Goal: Complete application form

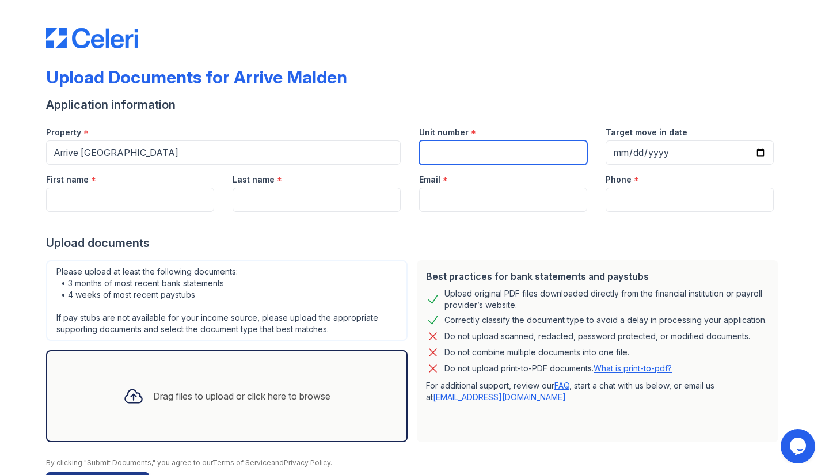
click at [462, 146] on input "Unit number" at bounding box center [503, 153] width 168 height 24
type input "106"
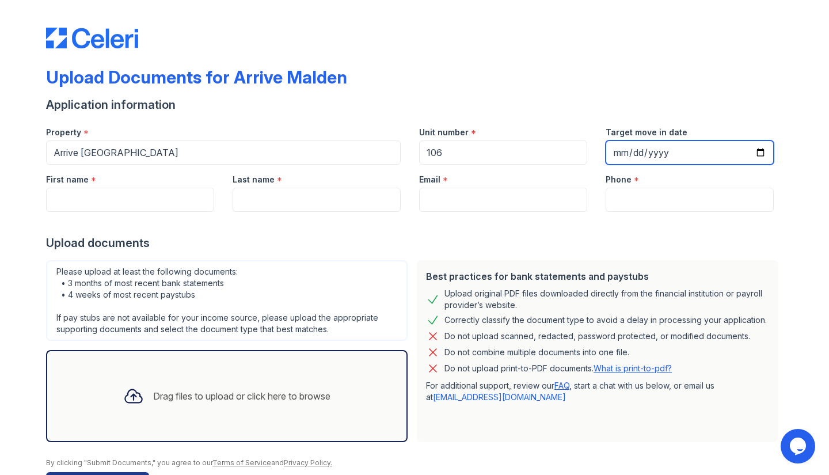
click at [612, 151] on input "Target move in date" at bounding box center [690, 153] width 168 height 24
click at [756, 153] on input "Target move in date" at bounding box center [690, 153] width 168 height 24
type input "[DATE]"
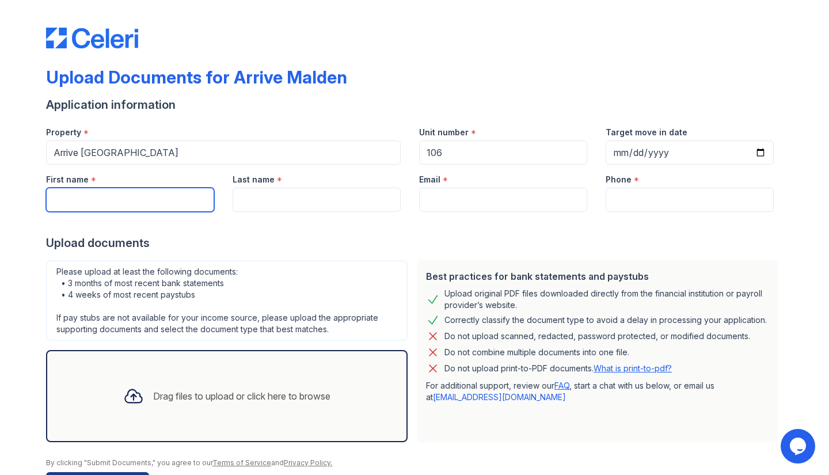
click at [148, 188] on input "First name" at bounding box center [130, 200] width 168 height 24
type input "[PERSON_NAME]"
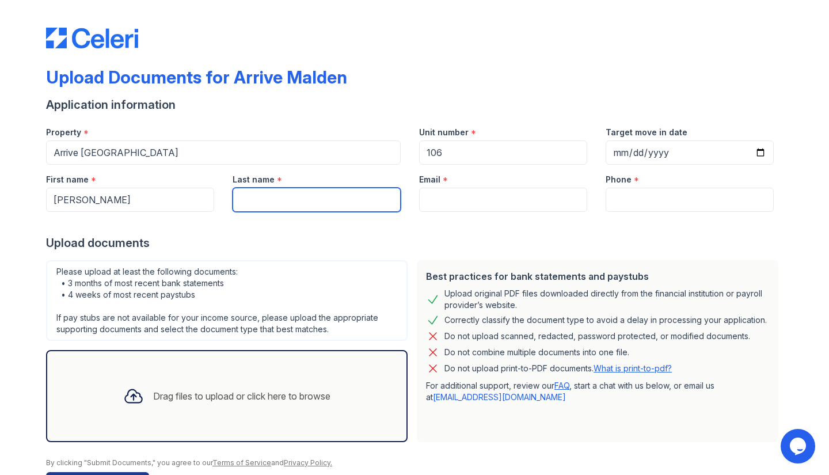
click at [270, 199] on input "Last name" at bounding box center [317, 200] width 168 height 24
type input "Ketina"
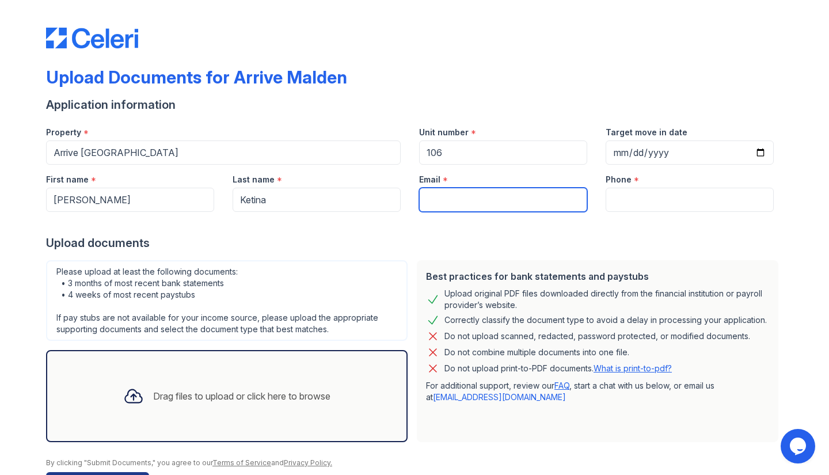
click at [432, 193] on input "Email" at bounding box center [503, 200] width 168 height 24
type input "[EMAIL_ADDRESS][DOMAIN_NAME]"
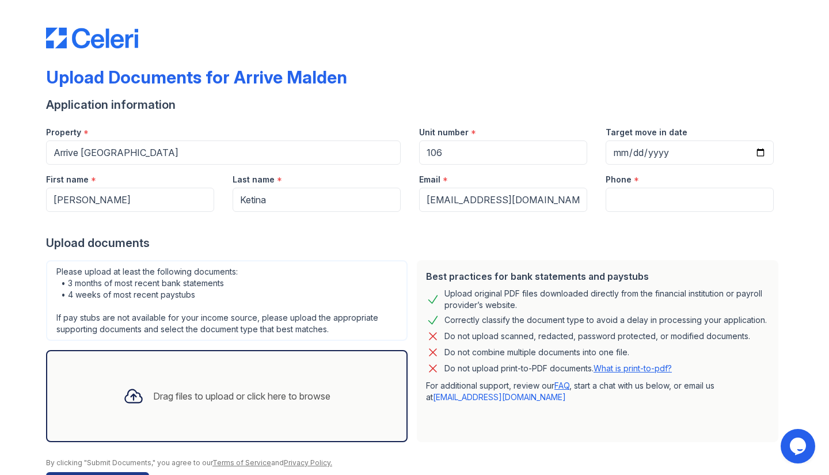
click at [652, 187] on div "Phone *" at bounding box center [690, 176] width 168 height 23
click at [644, 200] on input "Phone" at bounding box center [690, 200] width 168 height 24
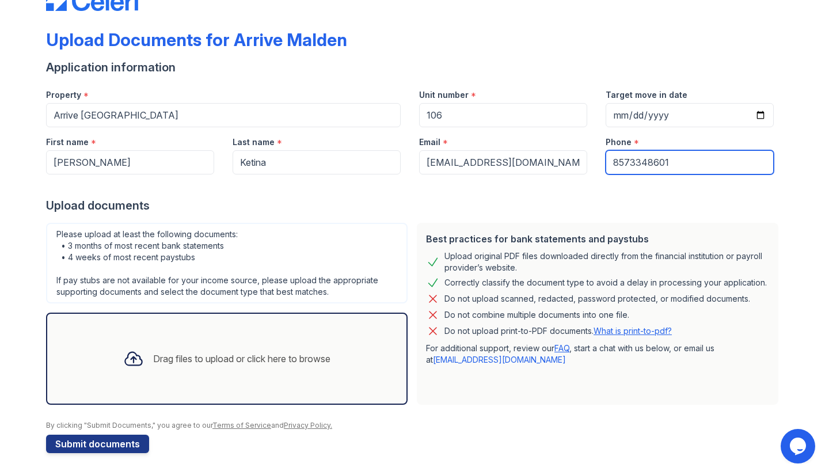
type input "8573348601"
click at [123, 360] on icon at bounding box center [133, 358] width 21 height 21
click at [198, 356] on div "Drag files to upload or click here to browse" at bounding box center [241, 359] width 177 height 14
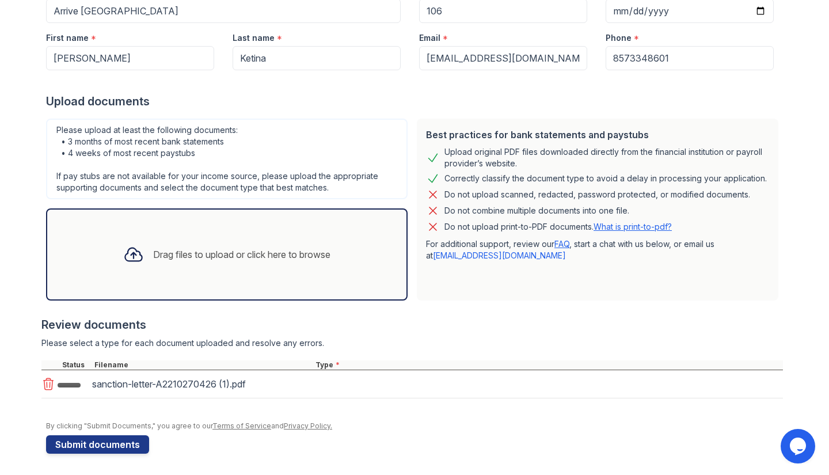
scroll to position [145, 0]
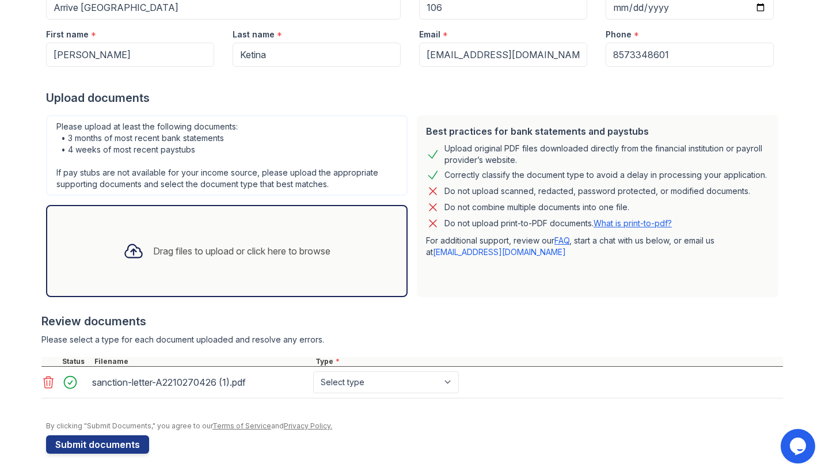
click at [143, 241] on div "Drag files to upload or click here to browse" at bounding box center [227, 250] width 226 height 39
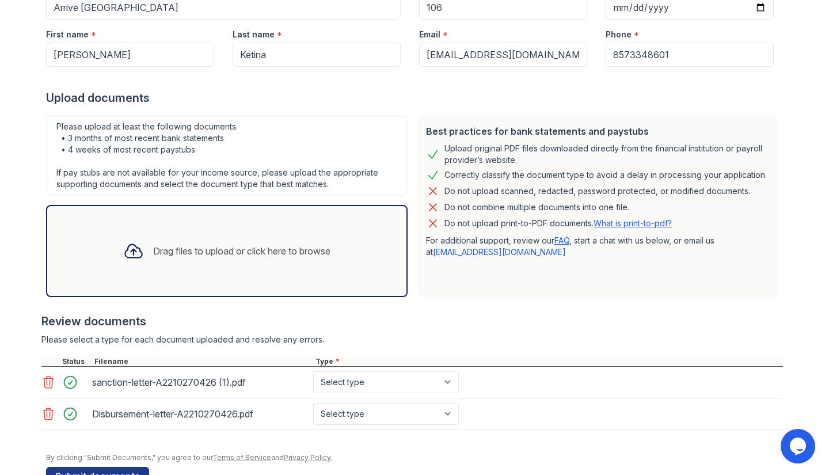
click at [160, 246] on div "Drag files to upload or click here to browse" at bounding box center [241, 251] width 177 height 14
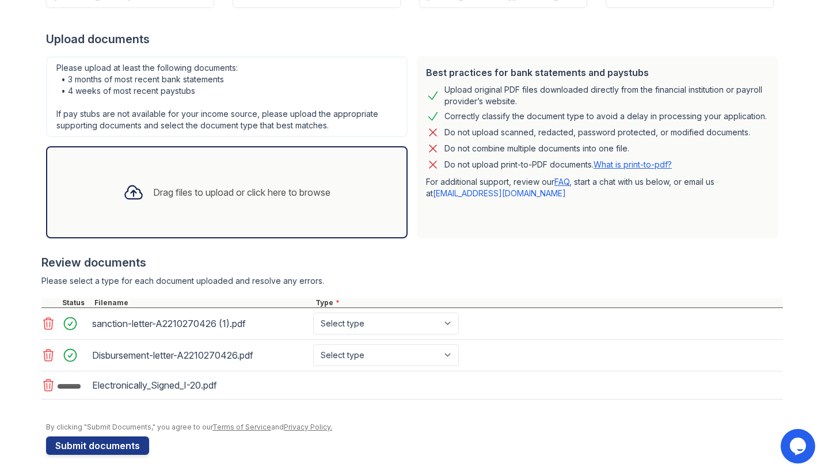
scroll to position [207, 0]
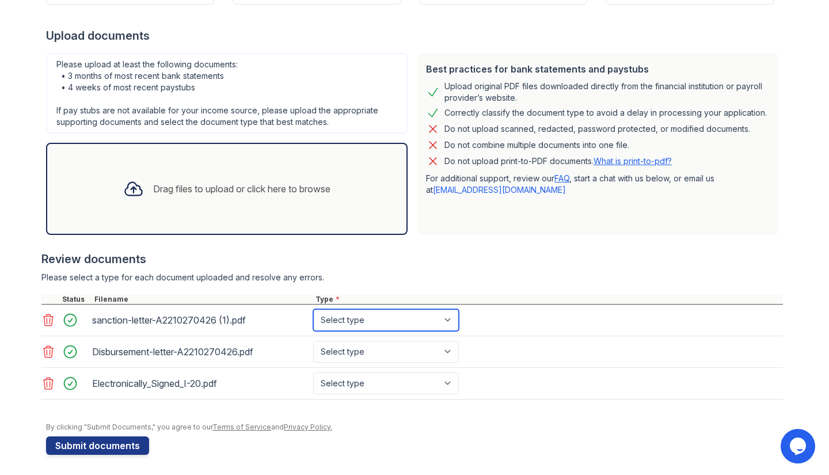
click at [441, 321] on select "Select type Paystub Bank Statement Offer Letter Tax Documents Benefit Award Let…" at bounding box center [386, 320] width 146 height 22
select select "other"
click at [313, 309] on select "Select type Paystub Bank Statement Offer Letter Tax Documents Benefit Award Let…" at bounding box center [386, 320] width 146 height 22
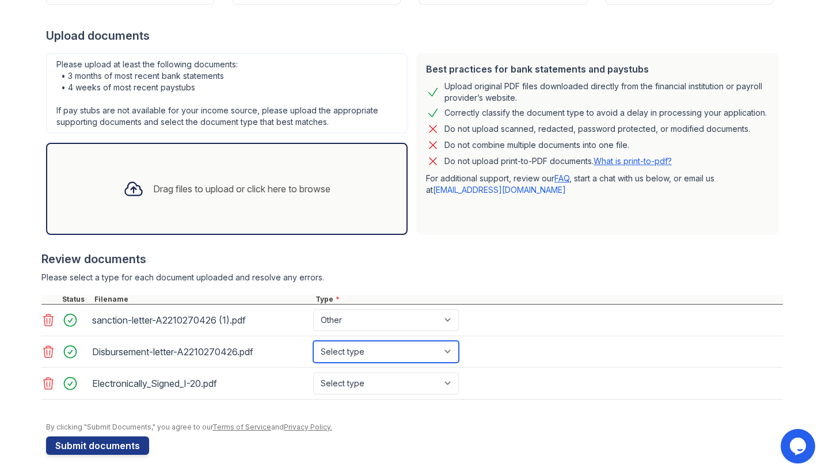
click at [431, 351] on select "Select type Paystub Bank Statement Offer Letter Tax Documents Benefit Award Let…" at bounding box center [386, 352] width 146 height 22
select select "other"
click at [313, 341] on select "Select type Paystub Bank Statement Offer Letter Tax Documents Benefit Award Let…" at bounding box center [386, 352] width 146 height 22
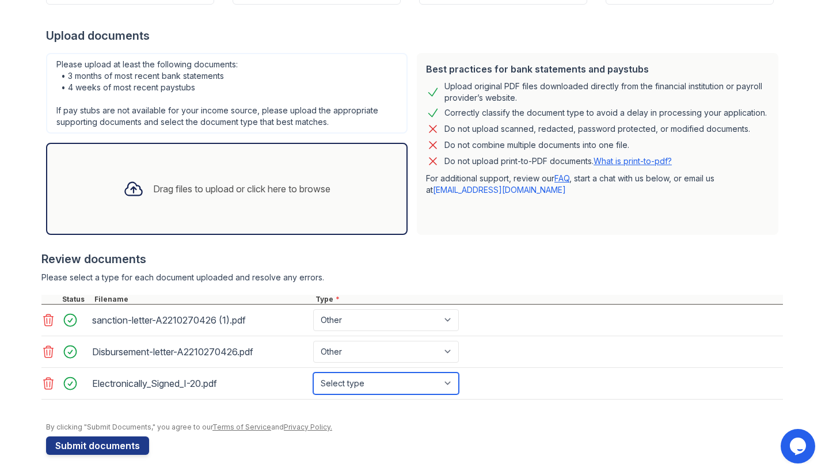
click at [422, 382] on select "Select type Paystub Bank Statement Offer Letter Tax Documents Benefit Award Let…" at bounding box center [386, 384] width 146 height 22
select select "other"
click at [313, 373] on select "Select type Paystub Bank Statement Offer Letter Tax Documents Benefit Award Let…" at bounding box center [386, 384] width 146 height 22
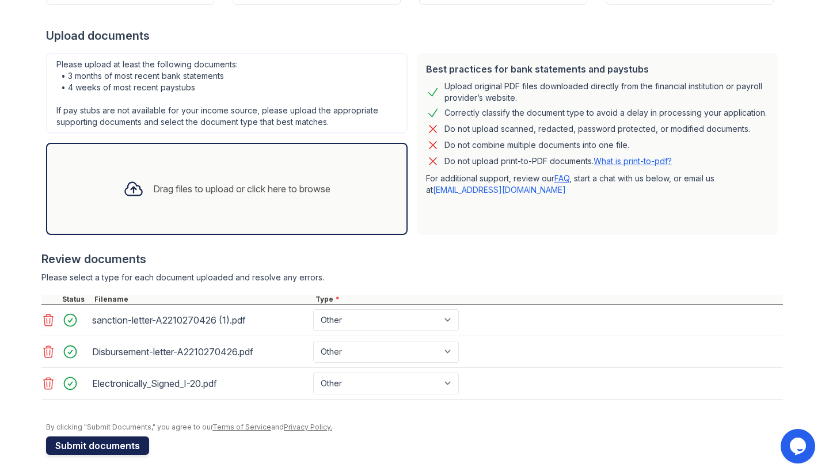
click at [124, 441] on button "Submit documents" at bounding box center [97, 446] width 103 height 18
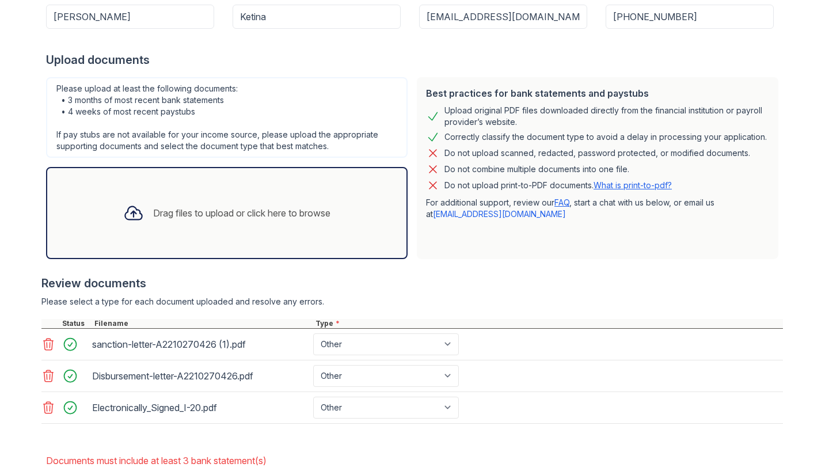
scroll to position [276, 0]
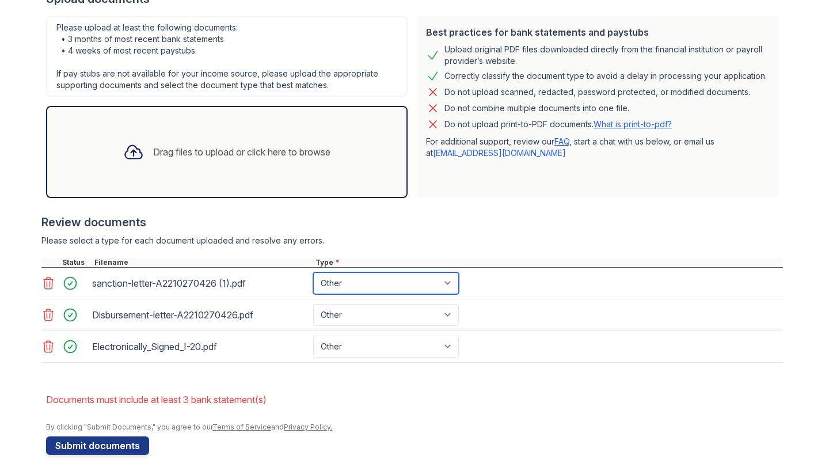
click at [445, 285] on select "Paystub Bank Statement Offer Letter Tax Documents Benefit Award Letter Investme…" at bounding box center [386, 283] width 146 height 22
select select "bank_statement"
click at [313, 272] on select "Paystub Bank Statement Offer Letter Tax Documents Benefit Award Letter Investme…" at bounding box center [386, 283] width 146 height 22
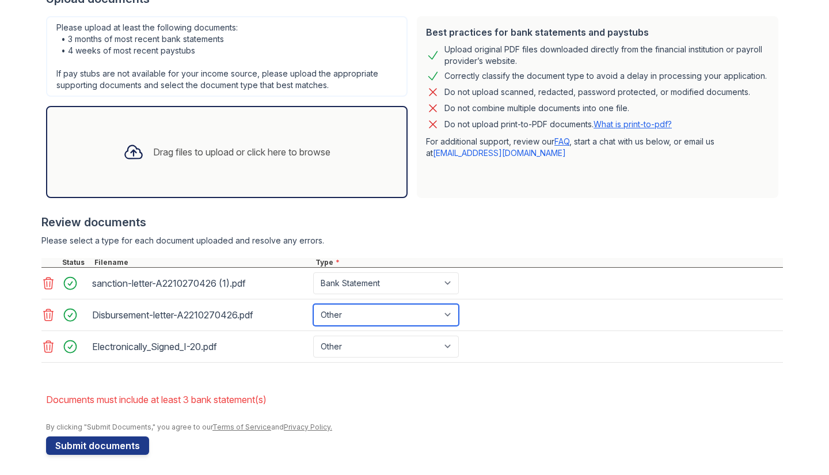
click at [425, 304] on select "Paystub Bank Statement Offer Letter Tax Documents Benefit Award Letter Investme…" at bounding box center [386, 315] width 146 height 22
select select "bank_statement"
click at [313, 304] on select "Paystub Bank Statement Offer Letter Tax Documents Benefit Award Letter Investme…" at bounding box center [386, 315] width 146 height 22
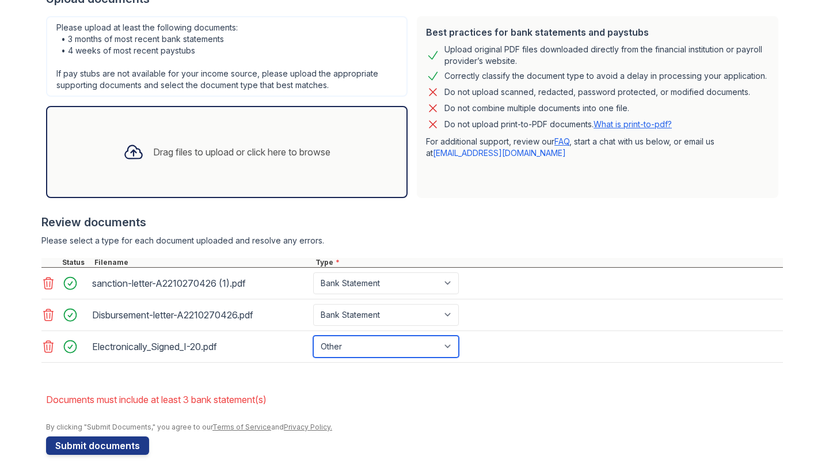
click at [412, 338] on select "Paystub Bank Statement Offer Letter Tax Documents Benefit Award Letter Investme…" at bounding box center [386, 347] width 146 height 22
select select "bank_statement"
click at [313, 336] on select "Paystub Bank Statement Offer Letter Tax Documents Benefit Award Letter Investme…" at bounding box center [386, 347] width 146 height 22
click at [44, 286] on icon at bounding box center [48, 283] width 14 height 14
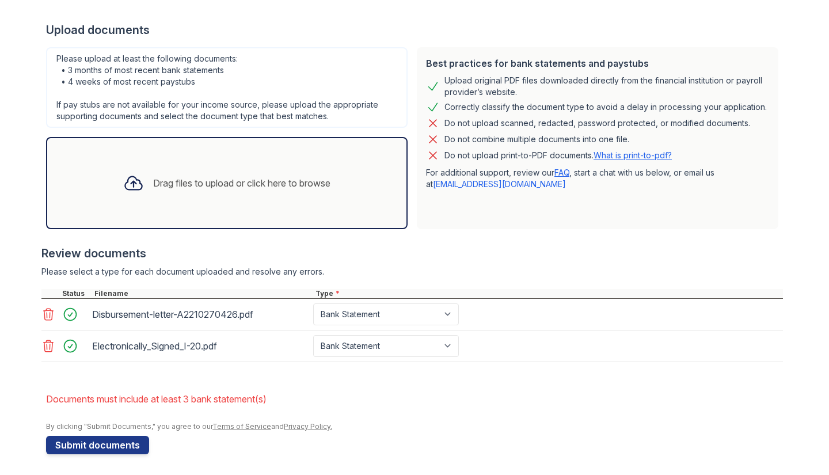
click at [44, 318] on icon at bounding box center [49, 315] width 10 height 12
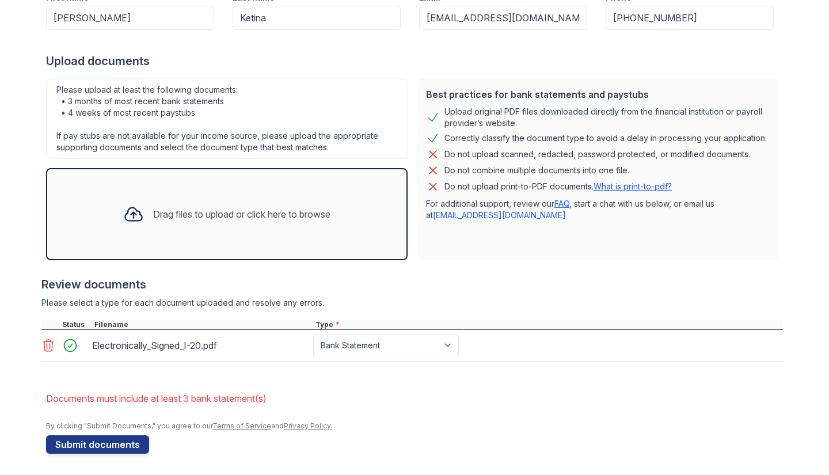
click at [44, 343] on icon at bounding box center [49, 346] width 10 height 12
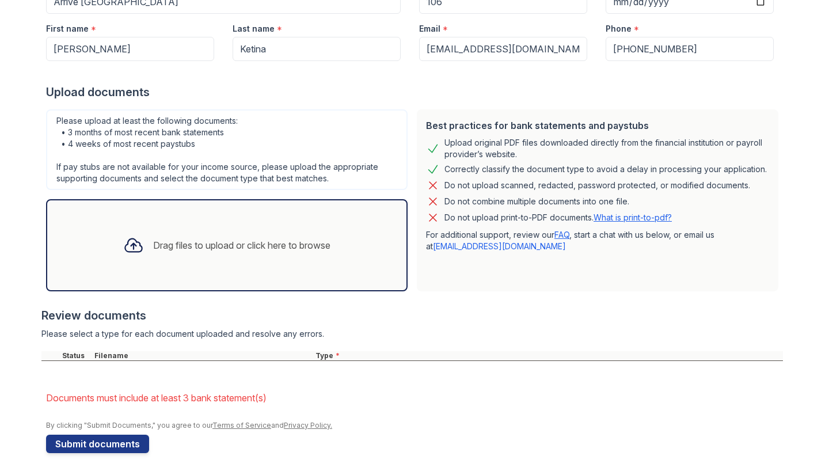
click at [125, 244] on icon at bounding box center [133, 245] width 17 height 13
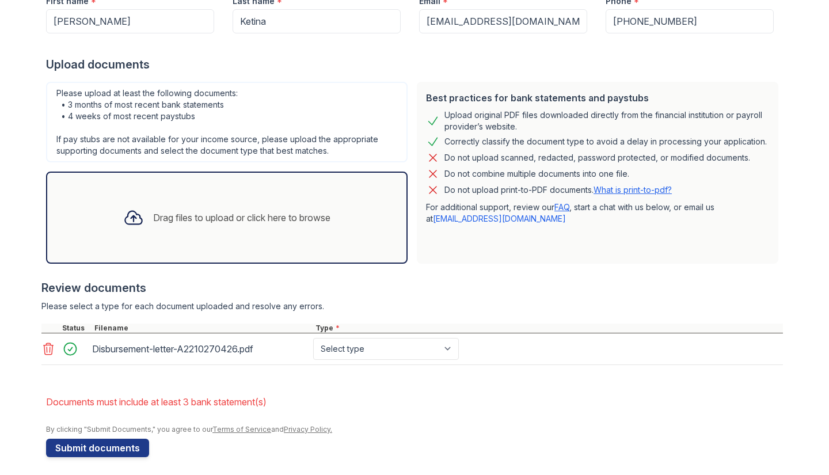
scroll to position [214, 0]
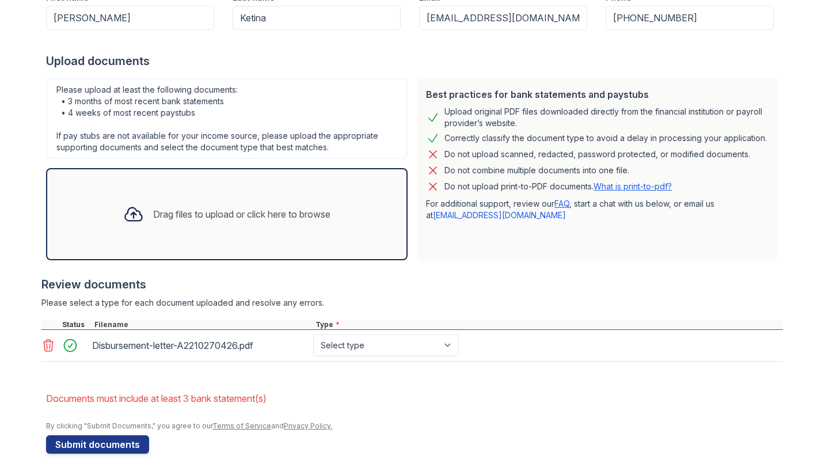
click at [141, 217] on div "Drag files to upload or click here to browse" at bounding box center [227, 214] width 226 height 39
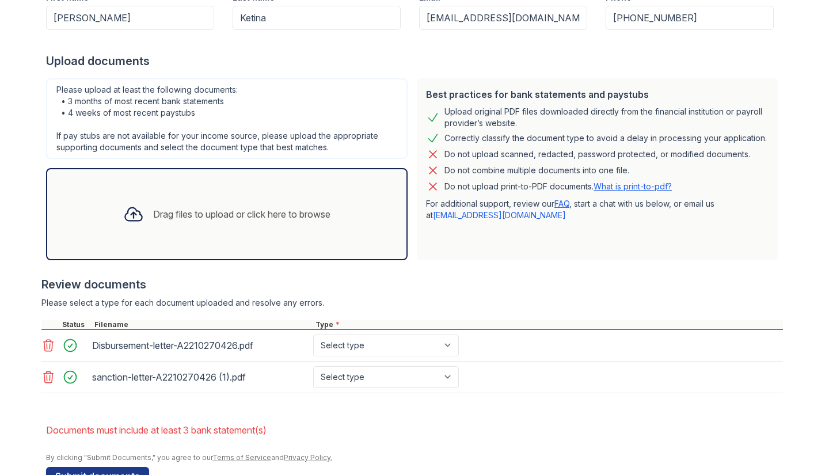
click at [138, 207] on div at bounding box center [134, 214] width 30 height 30
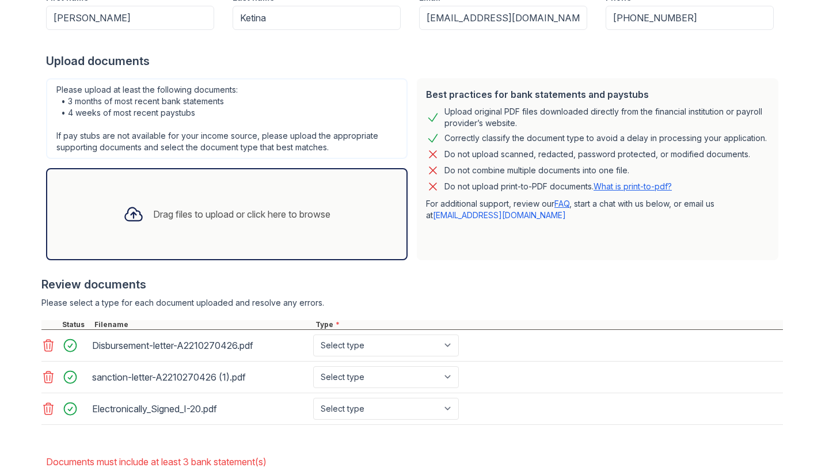
scroll to position [276, 0]
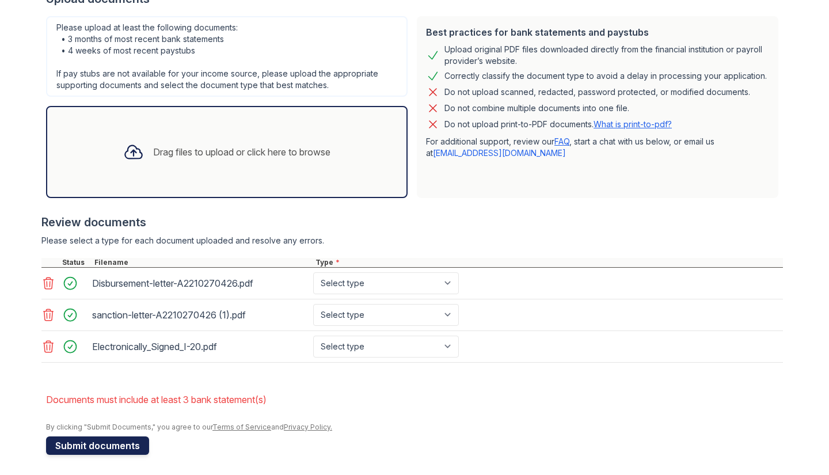
click at [111, 443] on button "Submit documents" at bounding box center [97, 446] width 103 height 18
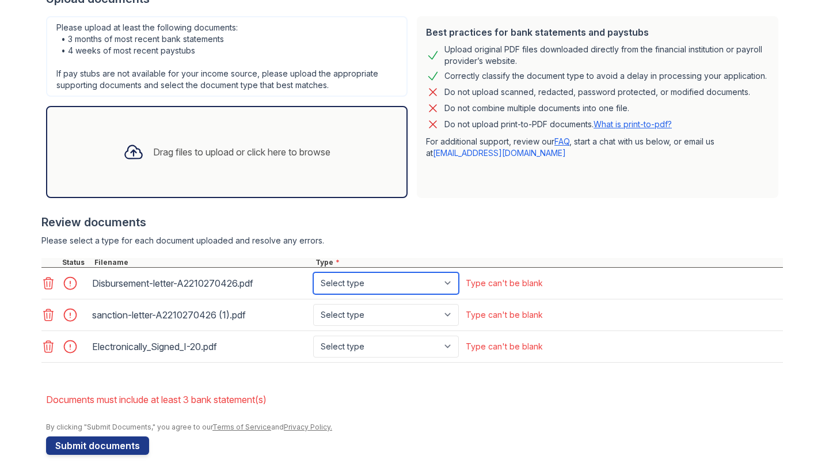
click at [449, 283] on select "Select type Paystub Bank Statement Offer Letter Tax Documents Benefit Award Let…" at bounding box center [386, 283] width 146 height 22
select select "bank_statement"
click at [313, 272] on select "Select type Paystub Bank Statement Offer Letter Tax Documents Benefit Award Let…" at bounding box center [386, 283] width 146 height 22
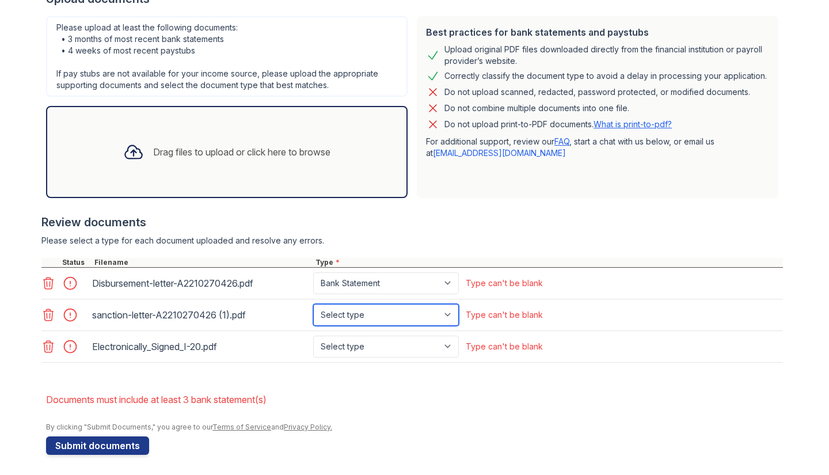
click at [430, 310] on select "Select type Paystub Bank Statement Offer Letter Tax Documents Benefit Award Let…" at bounding box center [386, 315] width 146 height 22
select select "bank_statement"
click at [313, 304] on select "Select type Paystub Bank Statement Offer Letter Tax Documents Benefit Award Let…" at bounding box center [386, 315] width 146 height 22
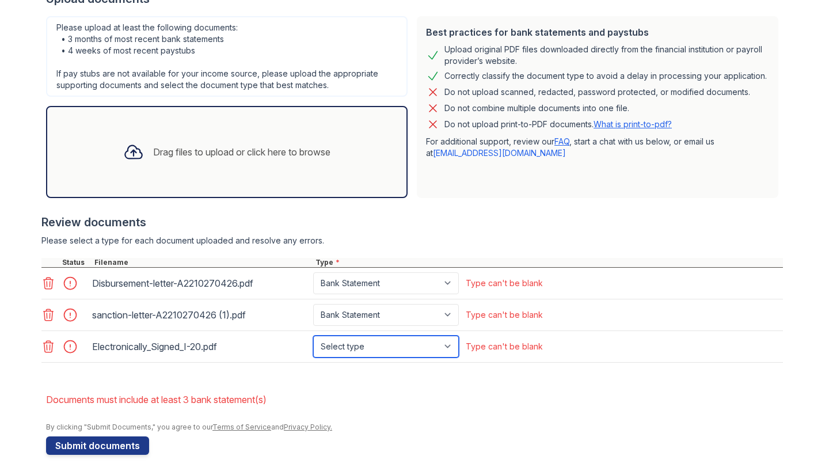
click at [408, 346] on select "Select type Paystub Bank Statement Offer Letter Tax Documents Benefit Award Let…" at bounding box center [386, 347] width 146 height 22
select select "bank_statement"
click at [313, 336] on select "Select type Paystub Bank Statement Offer Letter Tax Documents Benefit Award Let…" at bounding box center [386, 347] width 146 height 22
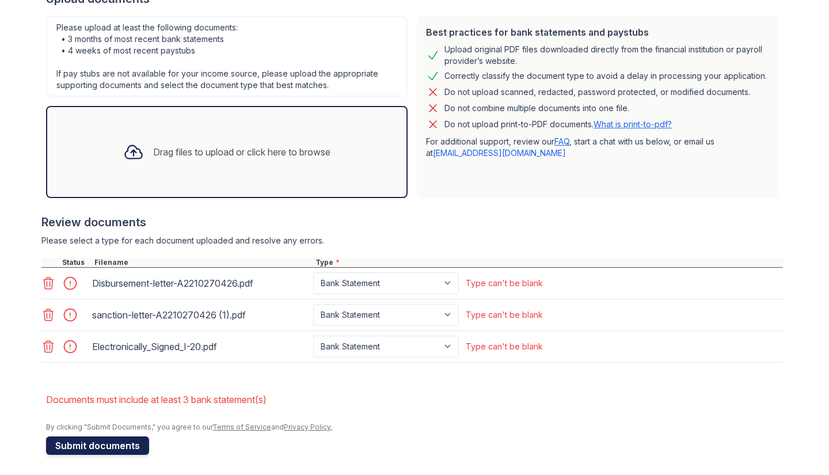
click at [121, 438] on button "Submit documents" at bounding box center [97, 446] width 103 height 18
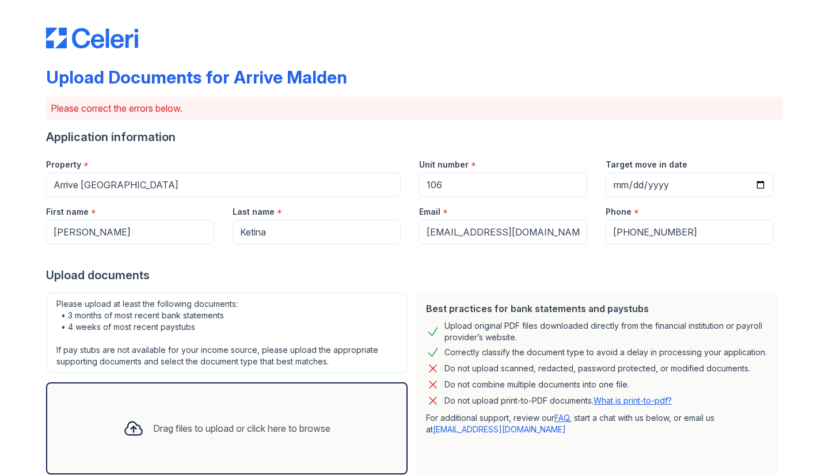
scroll to position [245, 0]
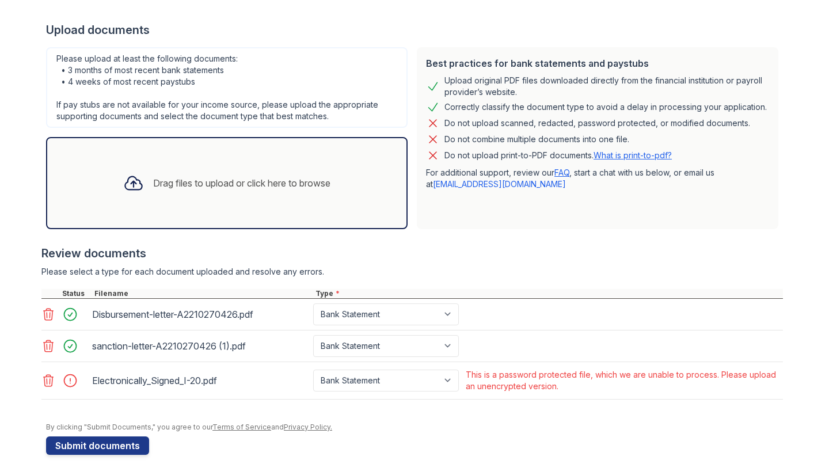
click at [252, 168] on div "Drag files to upload or click here to browse" at bounding box center [227, 183] width 226 height 39
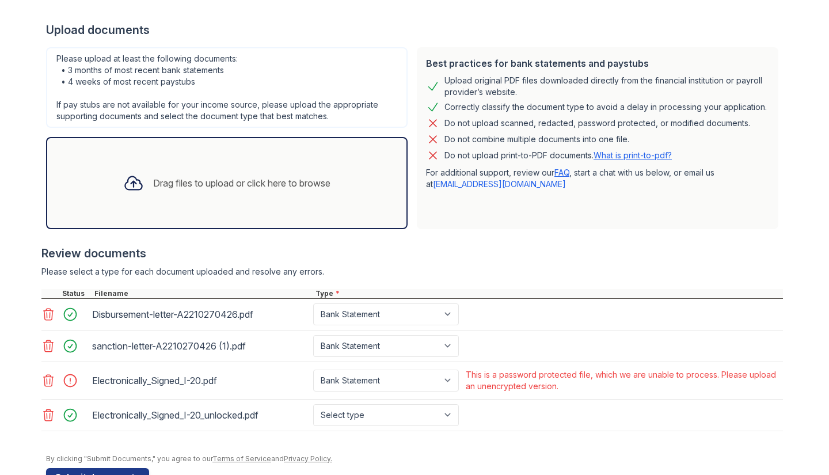
click at [44, 381] on icon at bounding box center [49, 381] width 10 height 12
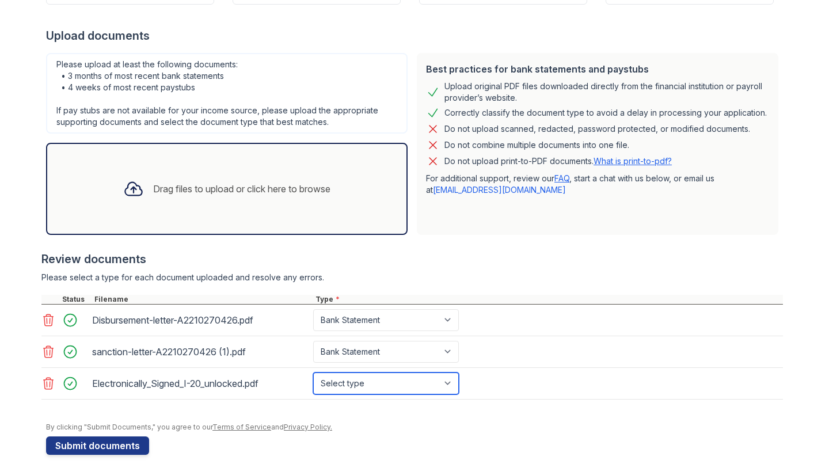
click at [419, 383] on select "Select type Paystub Bank Statement Offer Letter Tax Documents Benefit Award Let…" at bounding box center [386, 384] width 146 height 22
select select "bank_statement"
click at [313, 373] on select "Select type Paystub Bank Statement Offer Letter Tax Documents Benefit Award Let…" at bounding box center [386, 384] width 146 height 22
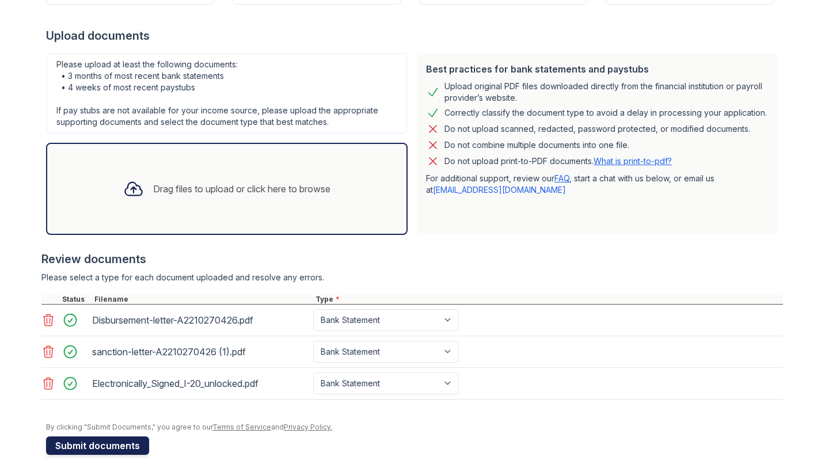
click at [94, 442] on button "Submit documents" at bounding box center [97, 446] width 103 height 18
